Goal: Register for event/course

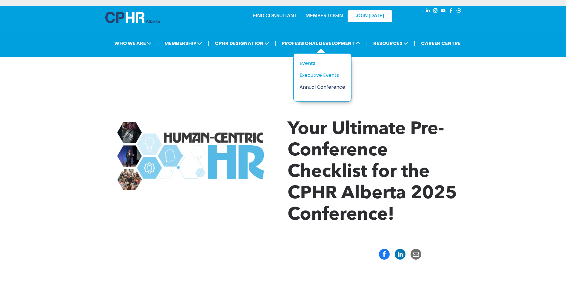
click at [317, 87] on div "Annual Conference" at bounding box center [319, 86] width 41 height 7
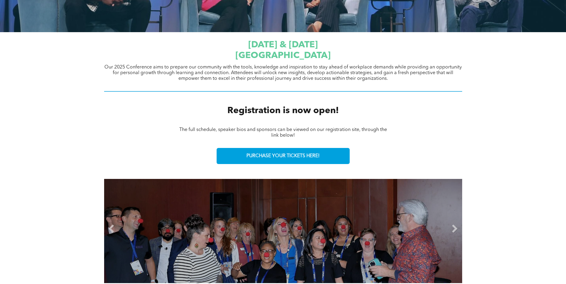
scroll to position [128, 0]
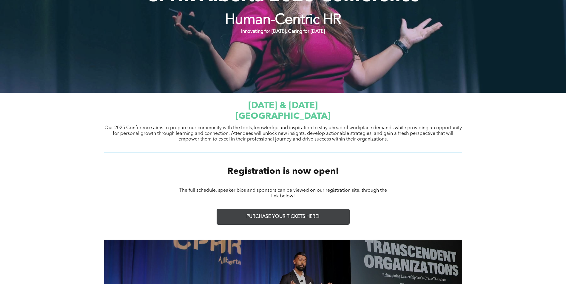
click at [307, 219] on span "PURCHASE YOUR TICKETS HERE!" at bounding box center [282, 217] width 73 height 6
